Goal: Task Accomplishment & Management: Use online tool/utility

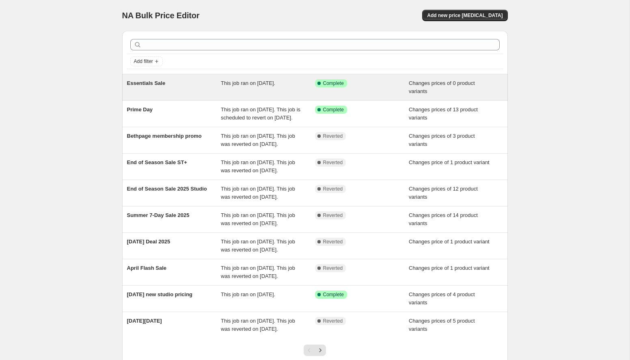
click at [378, 86] on div "Success Complete Complete" at bounding box center [356, 83] width 82 height 8
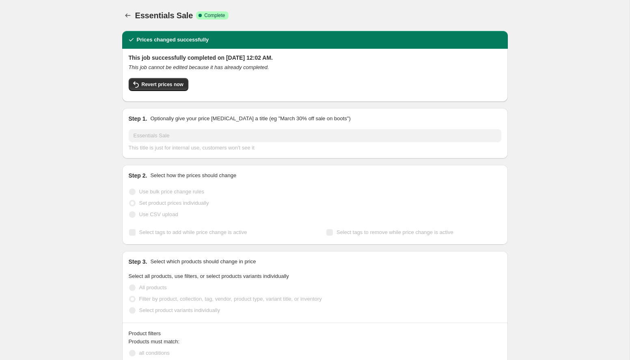
select select "collection"
click at [125, 12] on icon "Price change jobs" at bounding box center [128, 15] width 8 height 8
